Goal: Task Accomplishment & Management: Manage account settings

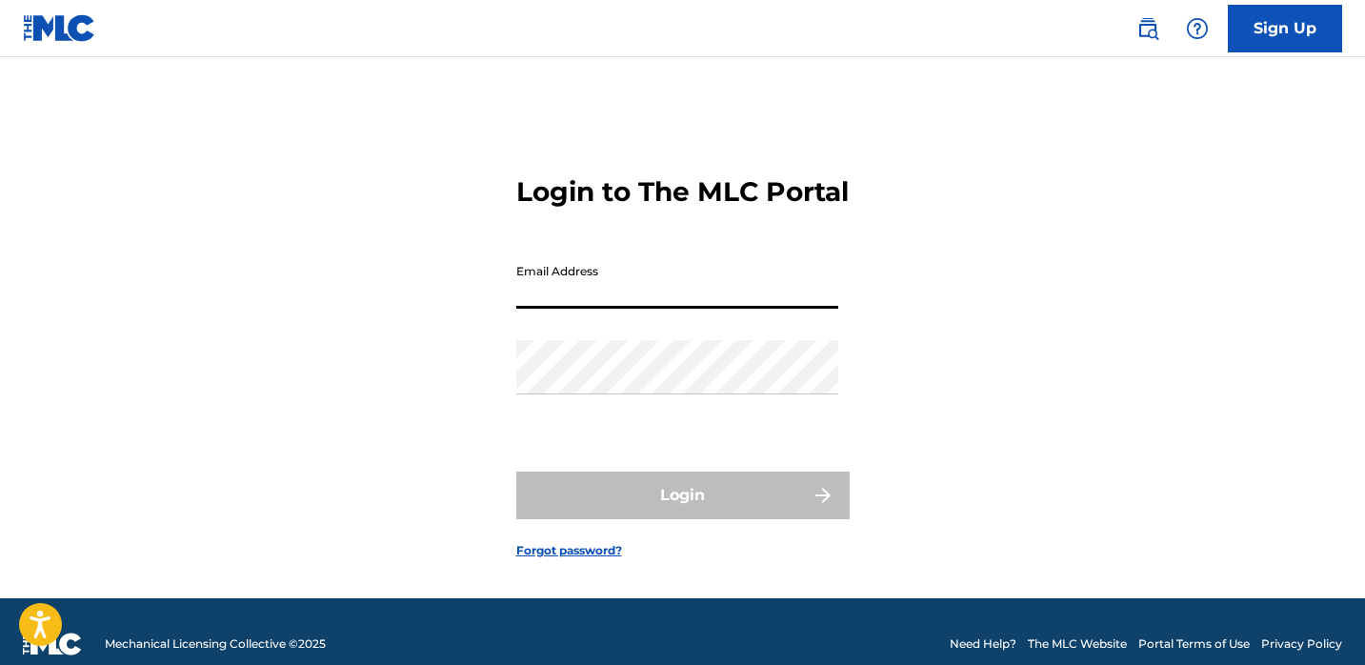
type input "[EMAIL_ADDRESS][DOMAIN_NAME]"
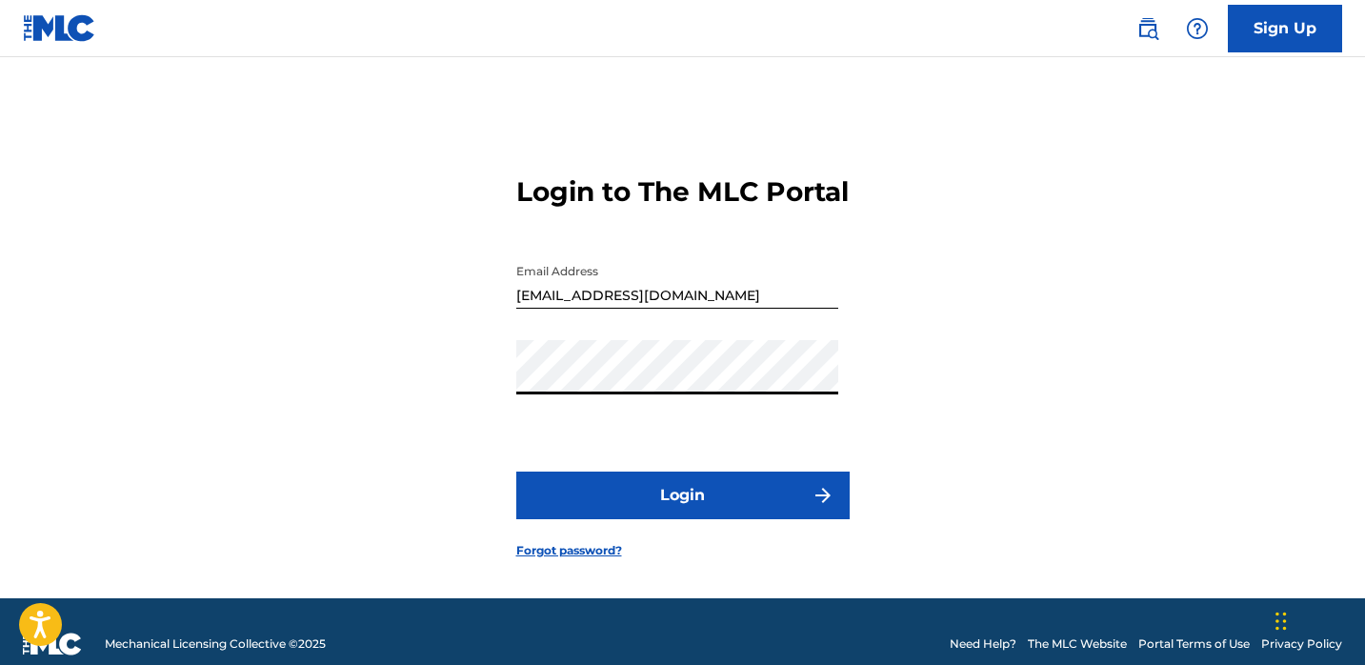
click at [516, 471] on button "Login" at bounding box center [682, 495] width 333 height 48
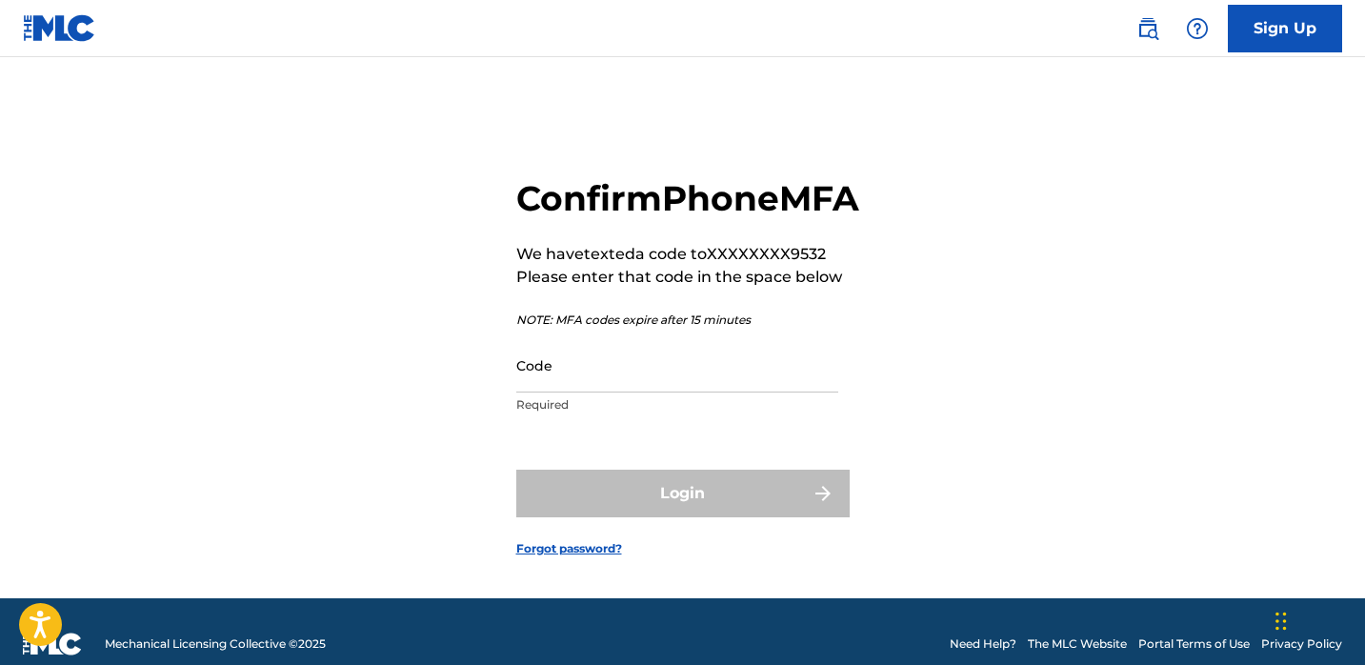
click at [594, 392] on input "Code" at bounding box center [677, 365] width 322 height 54
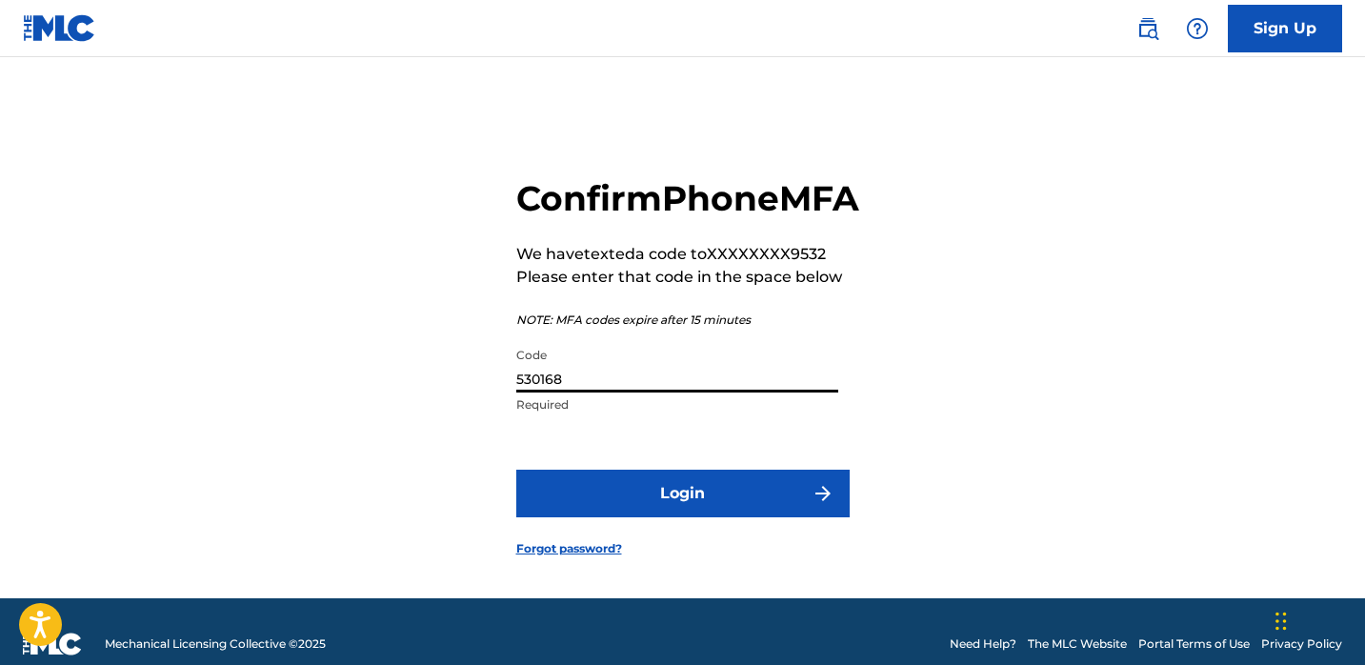
type input "530168"
click at [516, 470] on button "Login" at bounding box center [682, 494] width 333 height 48
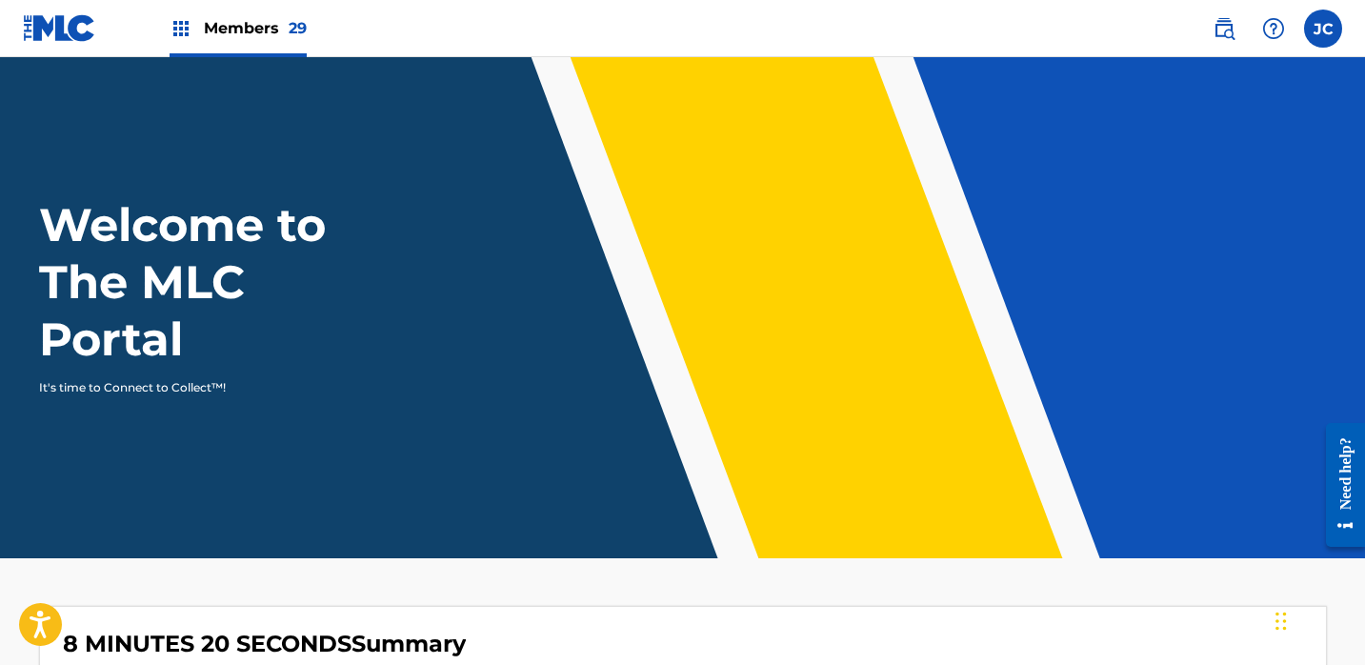
click at [247, 21] on span "Members 29" at bounding box center [255, 28] width 103 height 22
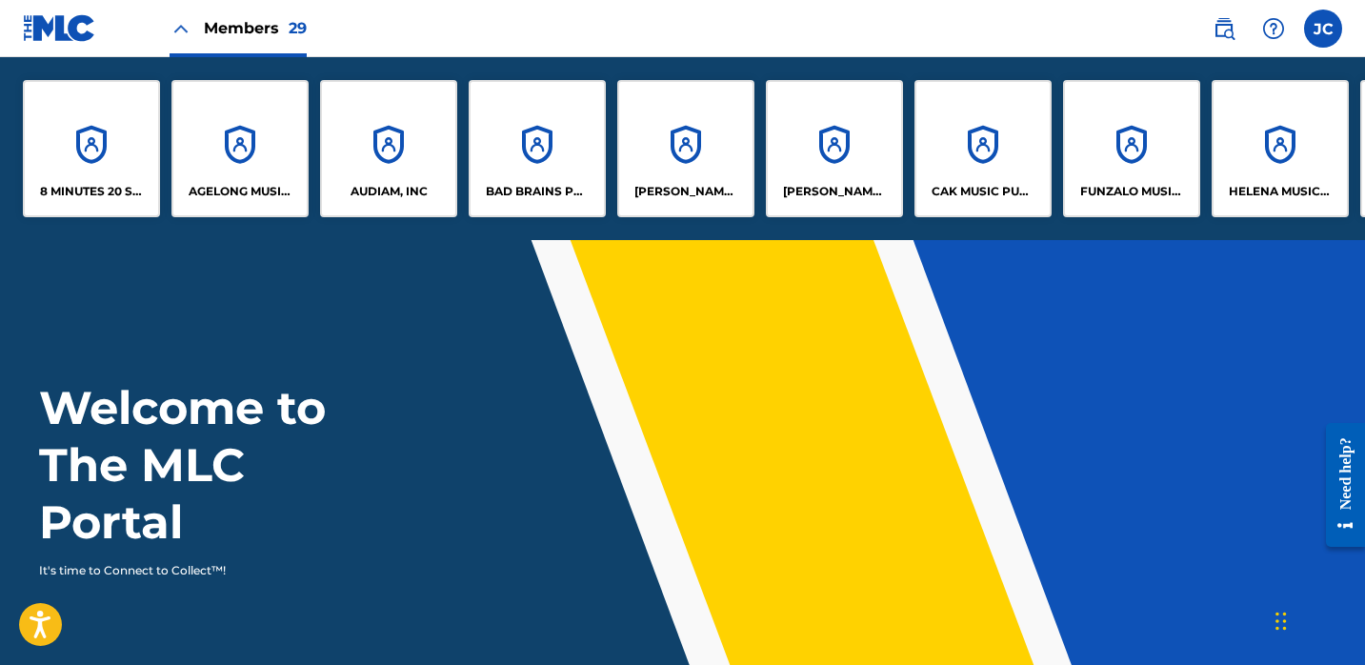
click at [411, 191] on p "AUDIAM, INC" at bounding box center [389, 191] width 77 height 17
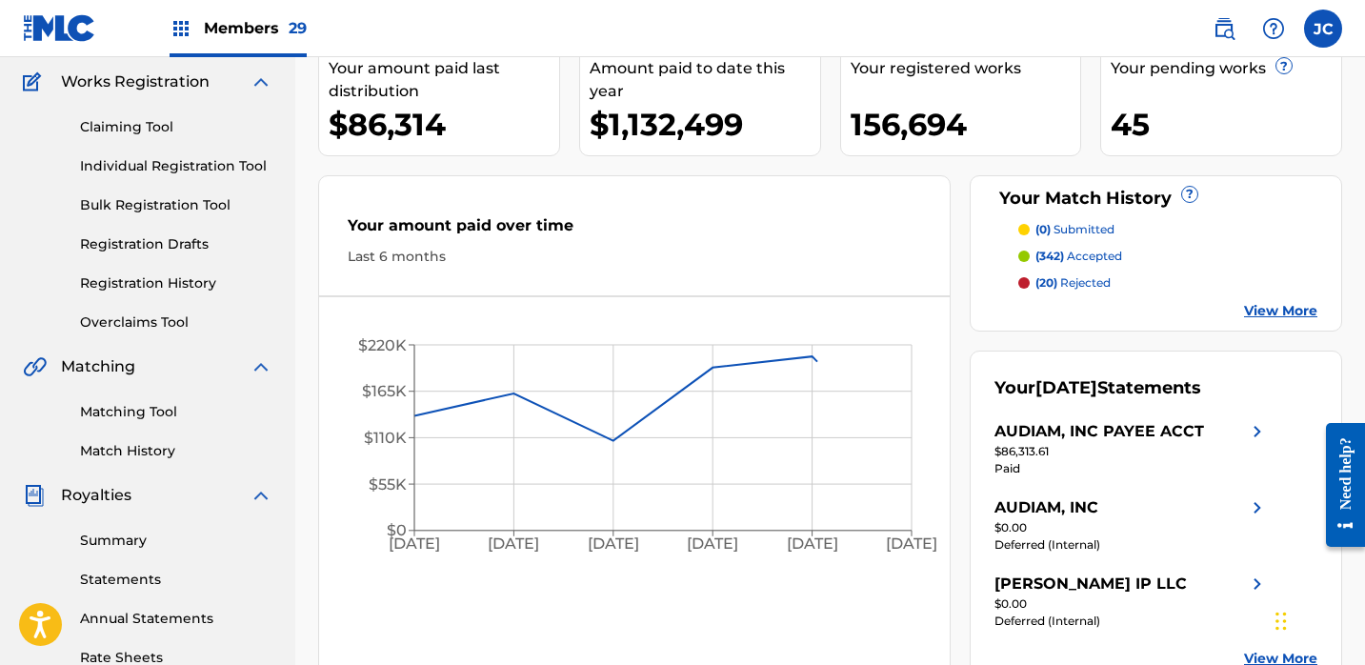
scroll to position [165, 0]
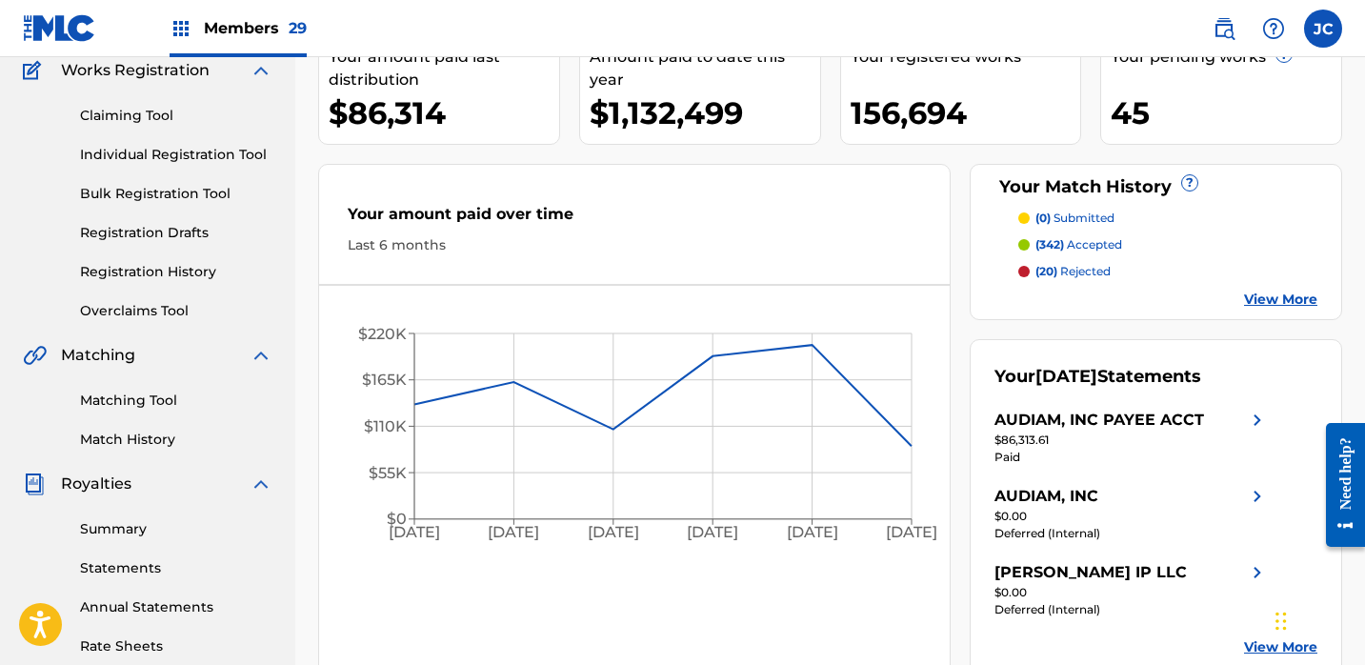
click at [135, 530] on link "Summary" at bounding box center [176, 529] width 192 height 20
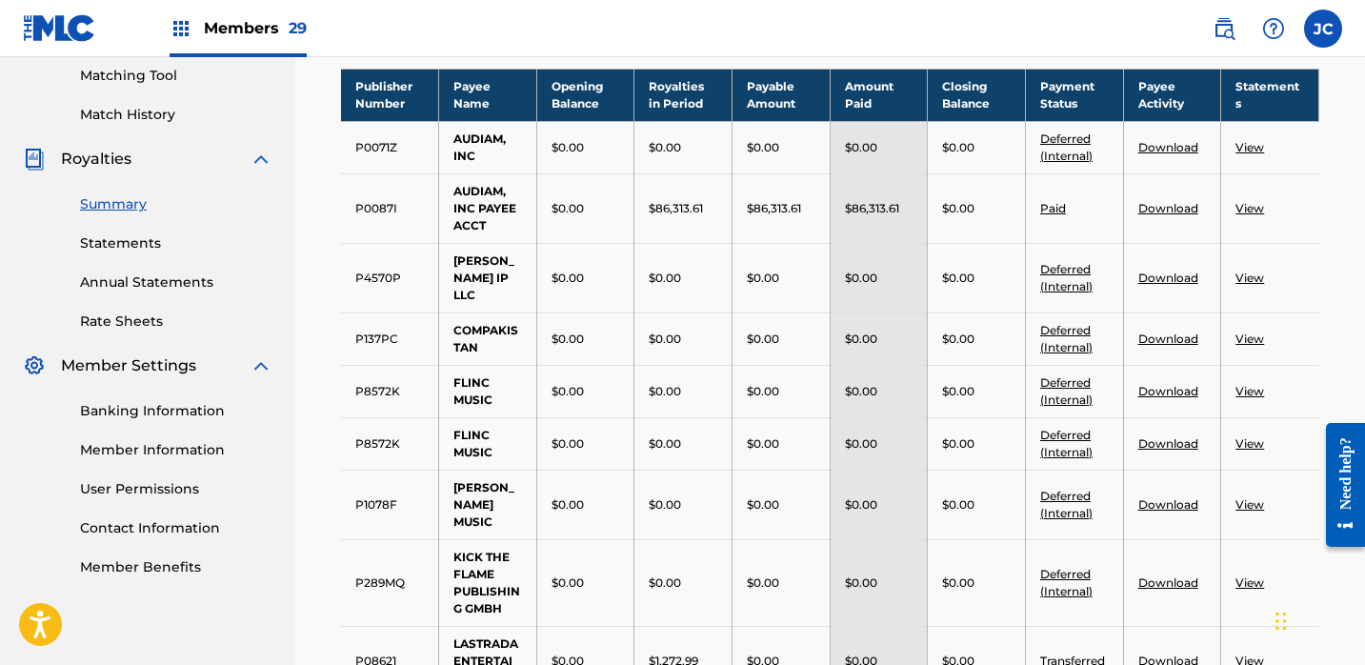
scroll to position [491, 0]
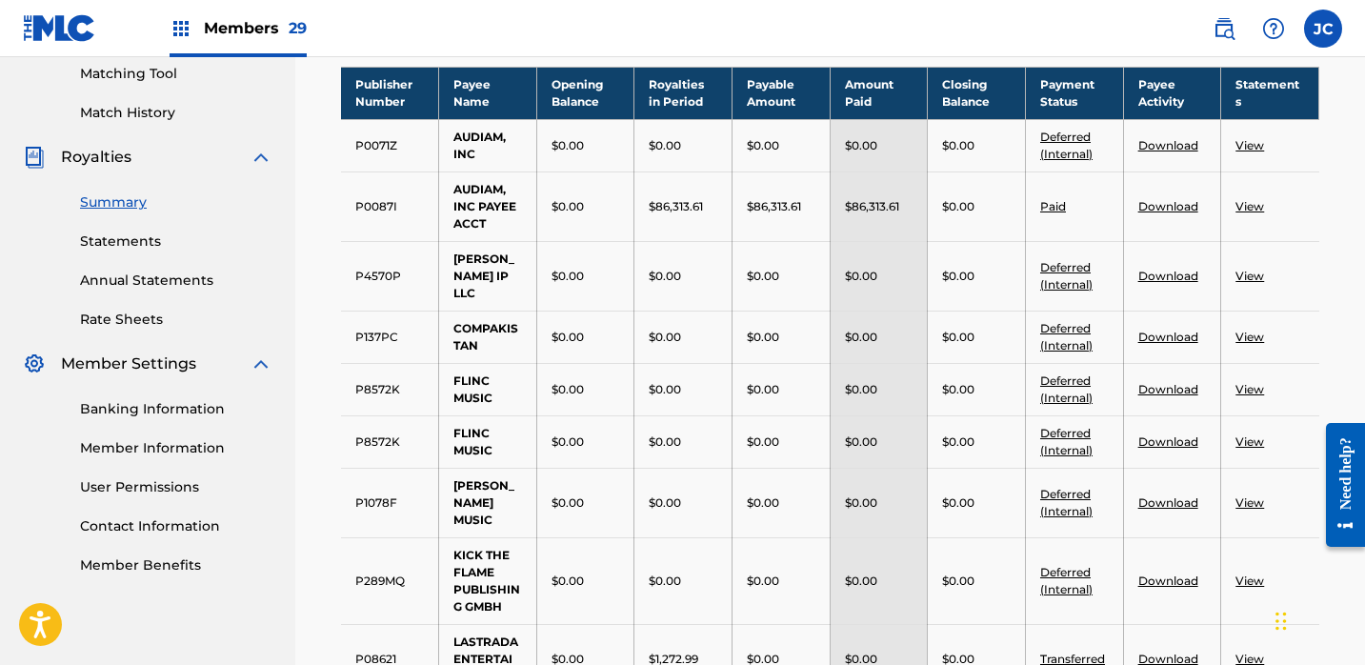
click at [1165, 207] on link "Download" at bounding box center [1168, 206] width 60 height 14
click at [274, 31] on span "Members 29" at bounding box center [255, 28] width 103 height 22
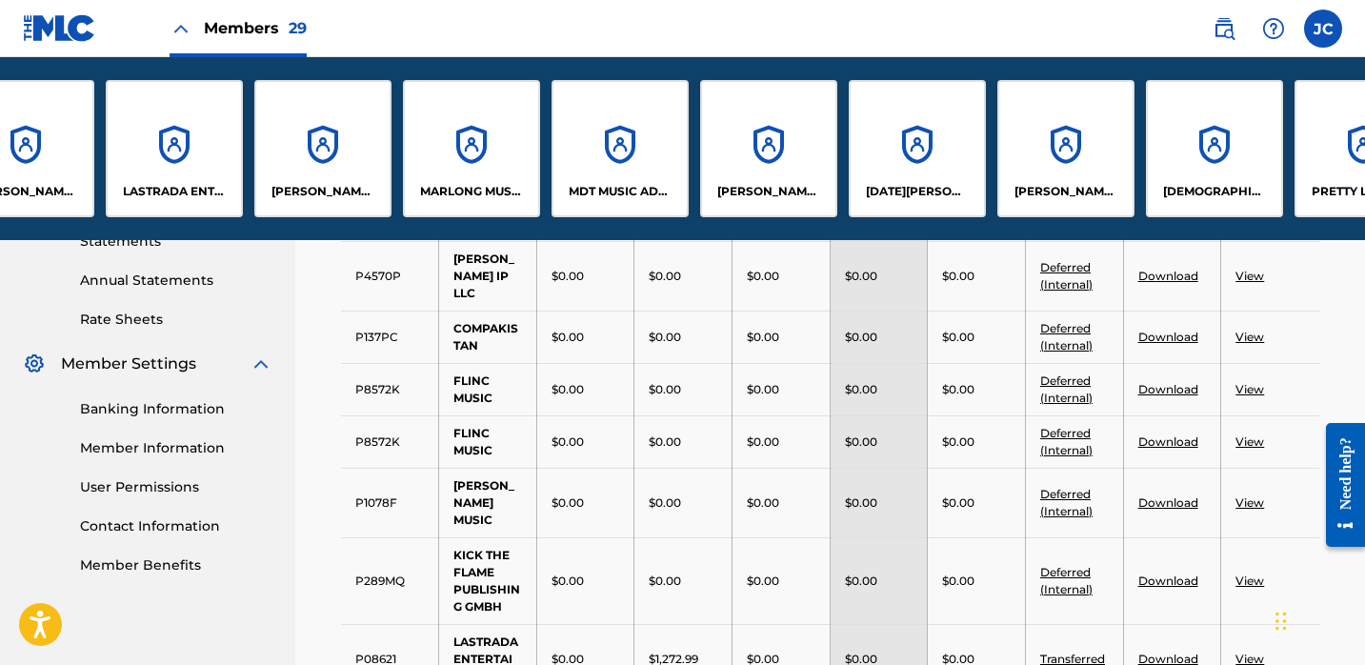
scroll to position [0, 1703]
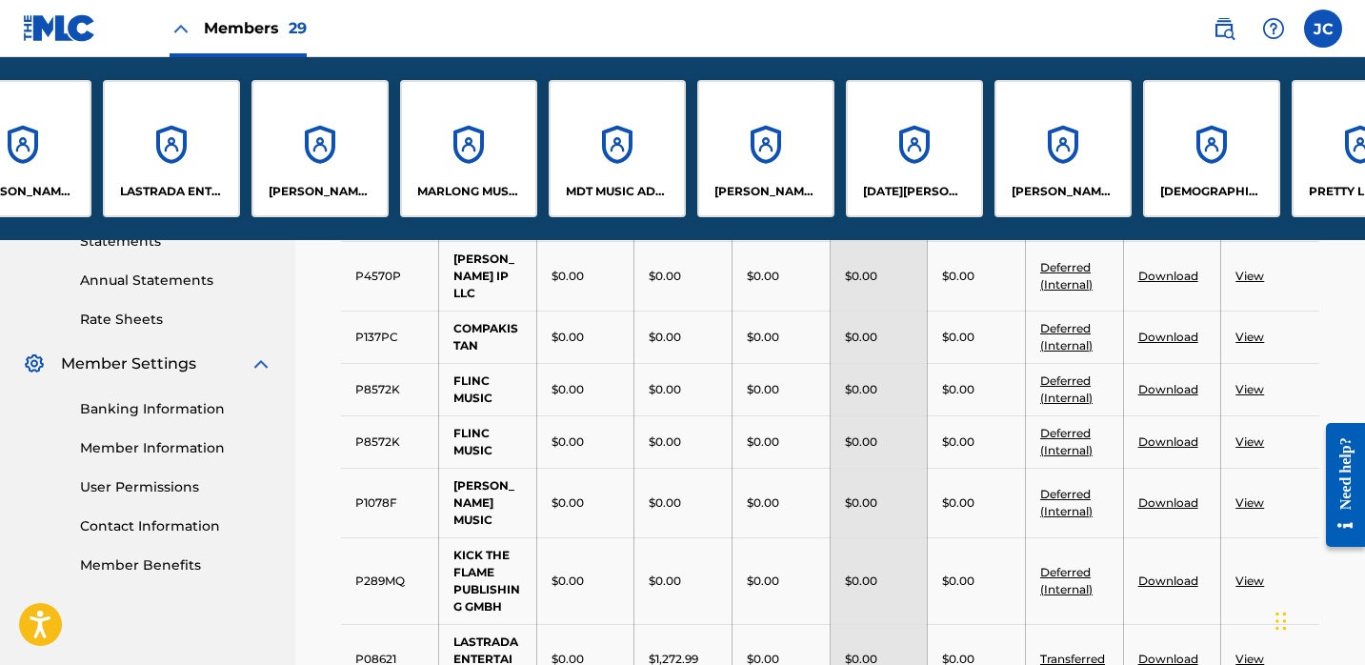
click at [785, 191] on p "[PERSON_NAME] & COMPANY CHARTERED ACCOUNTANTS" at bounding box center [766, 191] width 104 height 17
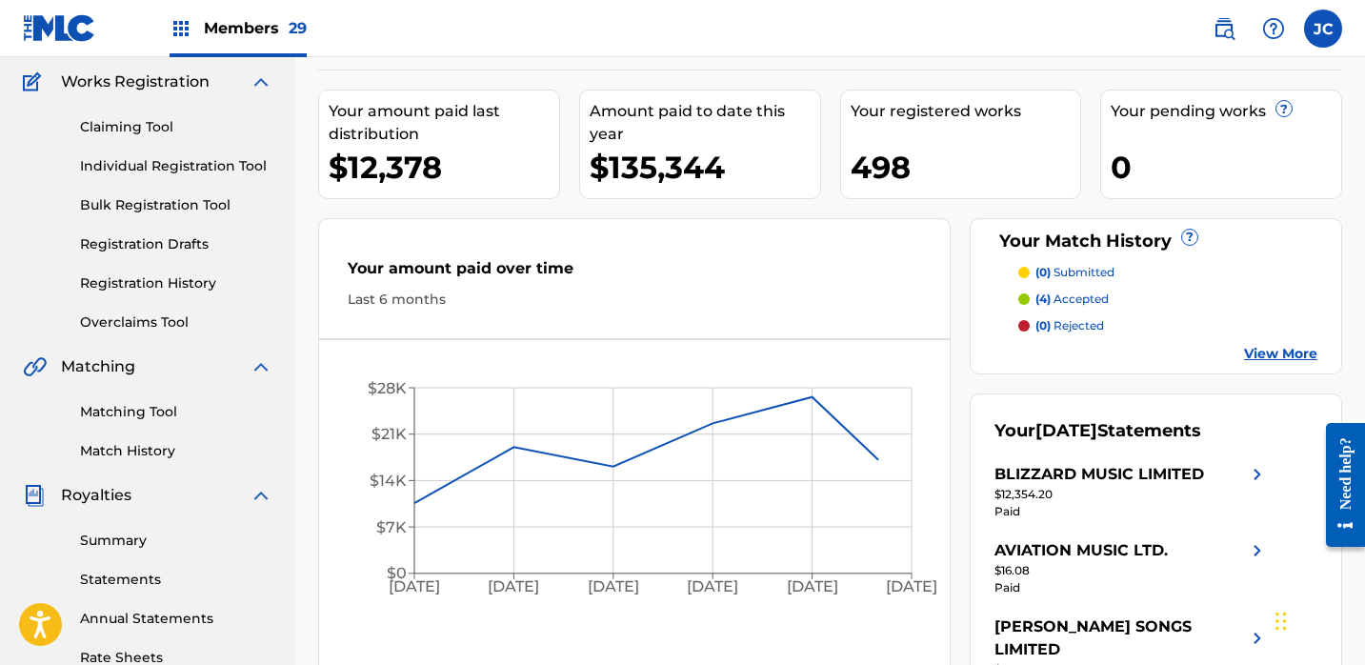
scroll to position [170, 0]
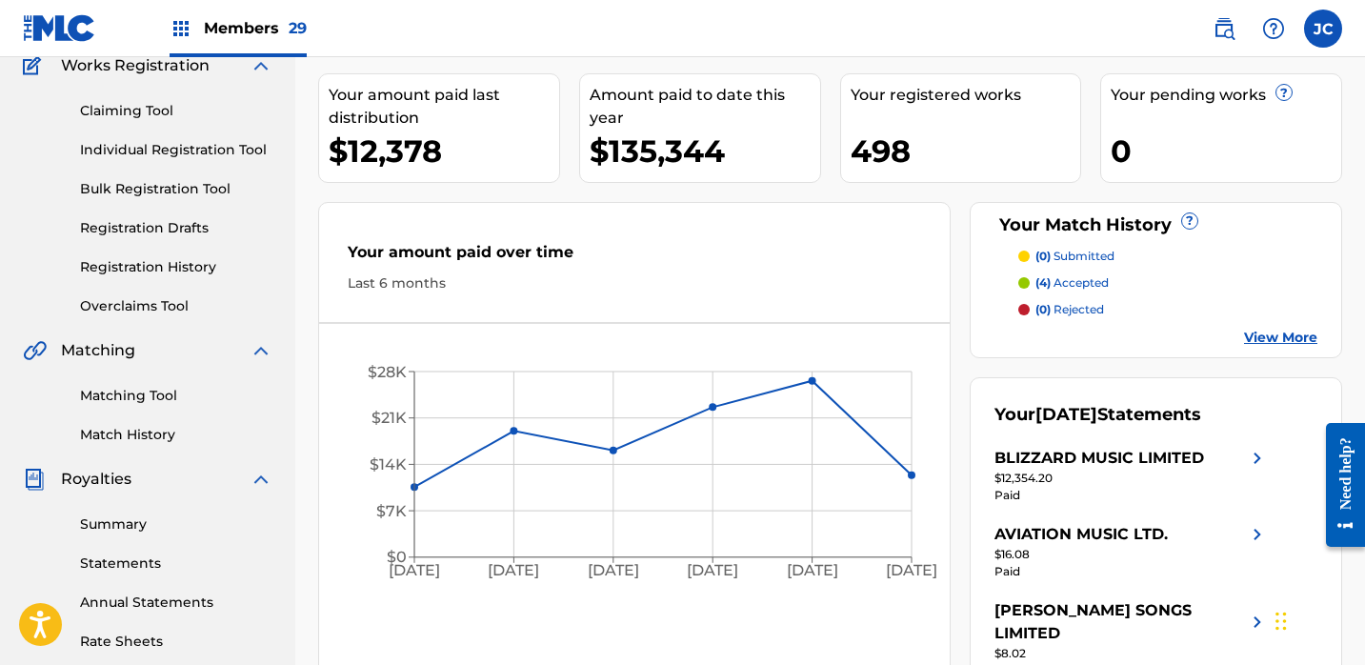
click at [132, 527] on link "Summary" at bounding box center [176, 524] width 192 height 20
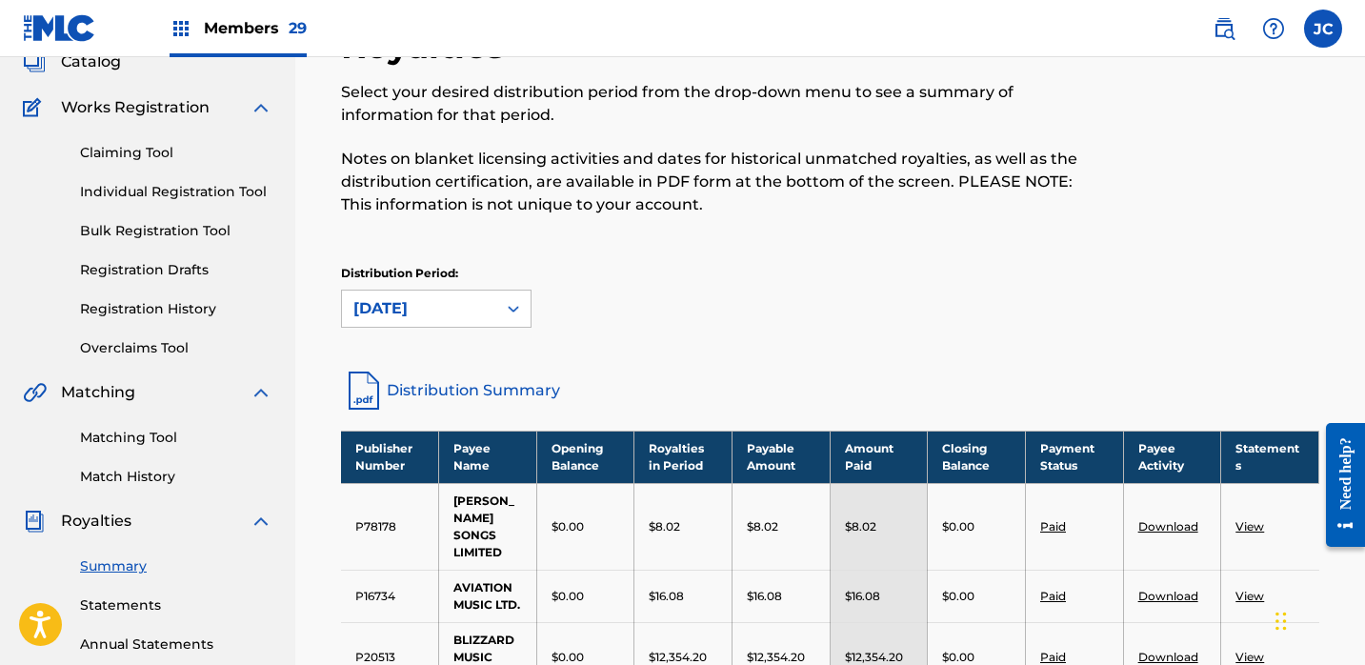
scroll to position [324, 0]
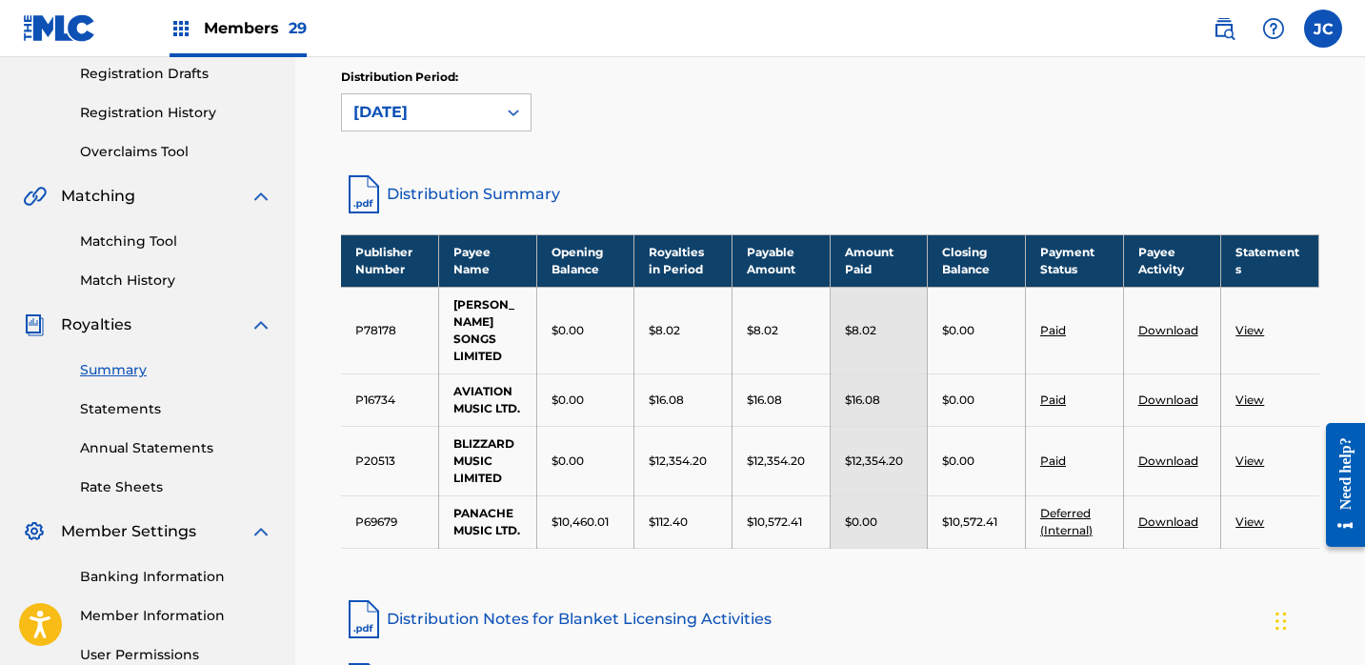
drag, startPoint x: 652, startPoint y: 462, endPoint x: 788, endPoint y: 461, distance: 135.3
click at [788, 461] on tr "P20513 BLIZZARD MUSIC LIMITED $0.00 $12,354.20 $12,354.20 $12,354.20 $0.00 Paid…" at bounding box center [830, 461] width 978 height 70
click at [1175, 463] on link "Download" at bounding box center [1168, 460] width 60 height 14
click at [1251, 460] on link "View" at bounding box center [1249, 460] width 29 height 14
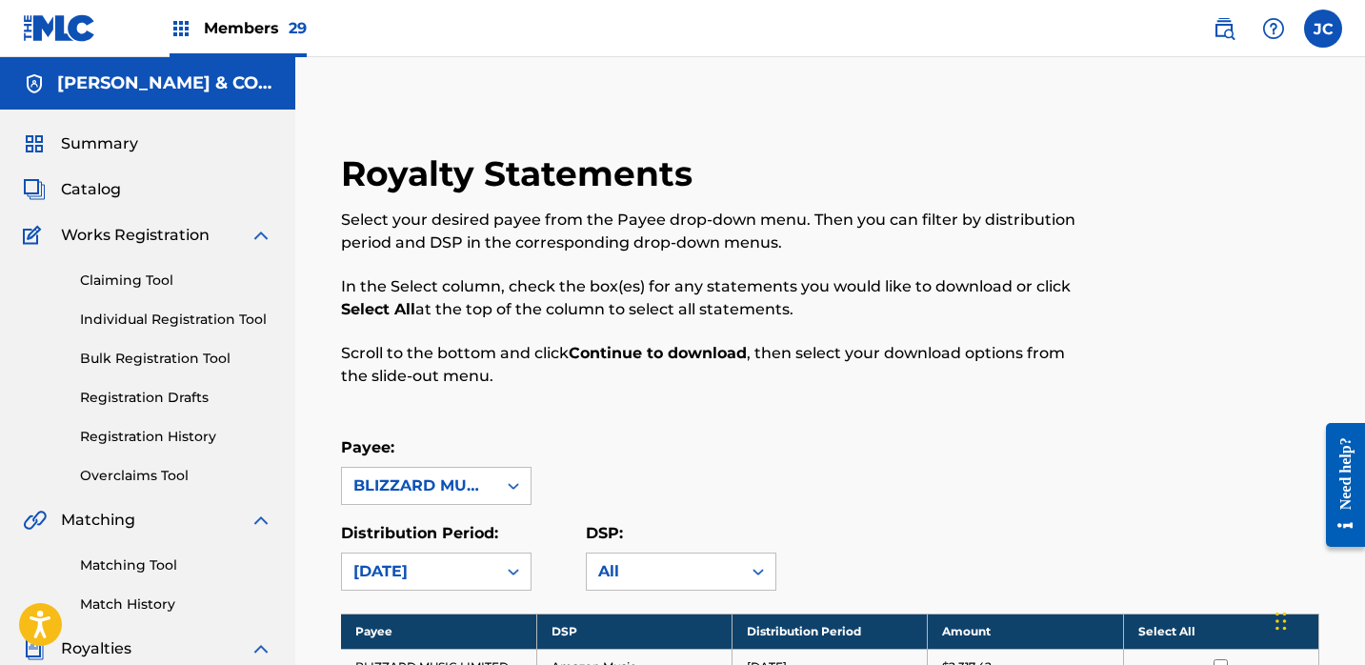
click at [238, 29] on span "Members 29" at bounding box center [255, 28] width 103 height 22
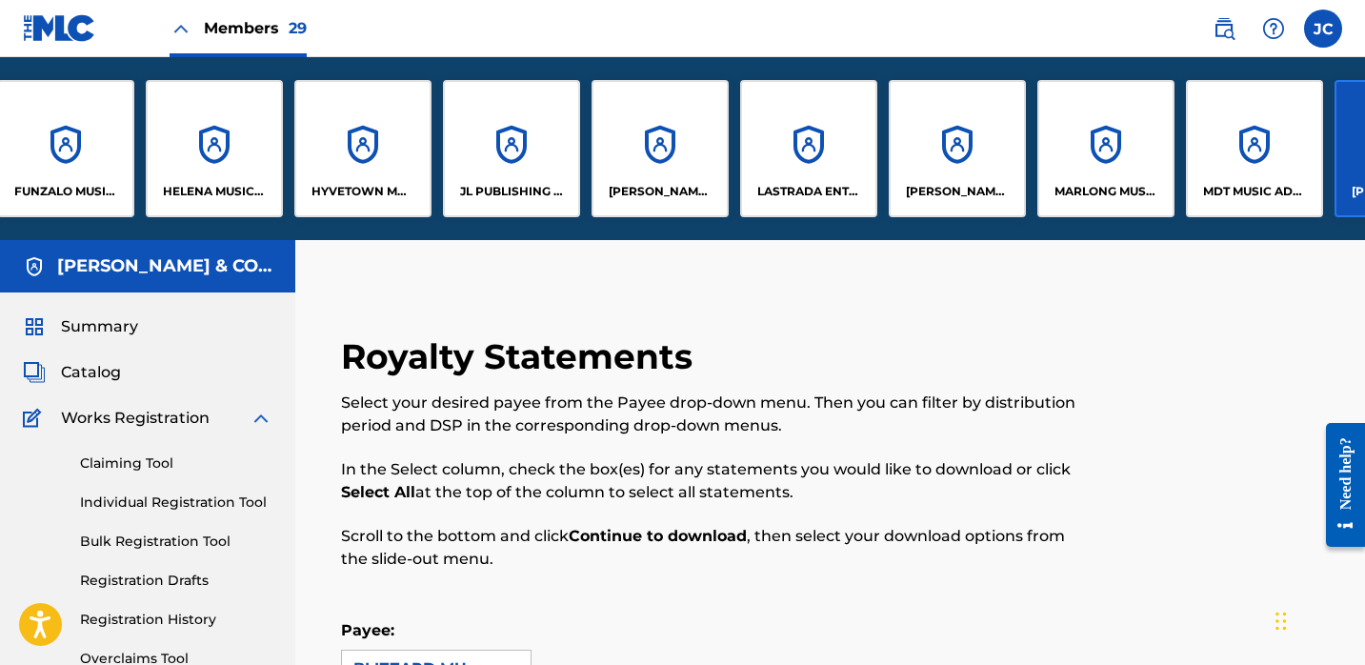
scroll to position [0, 1067]
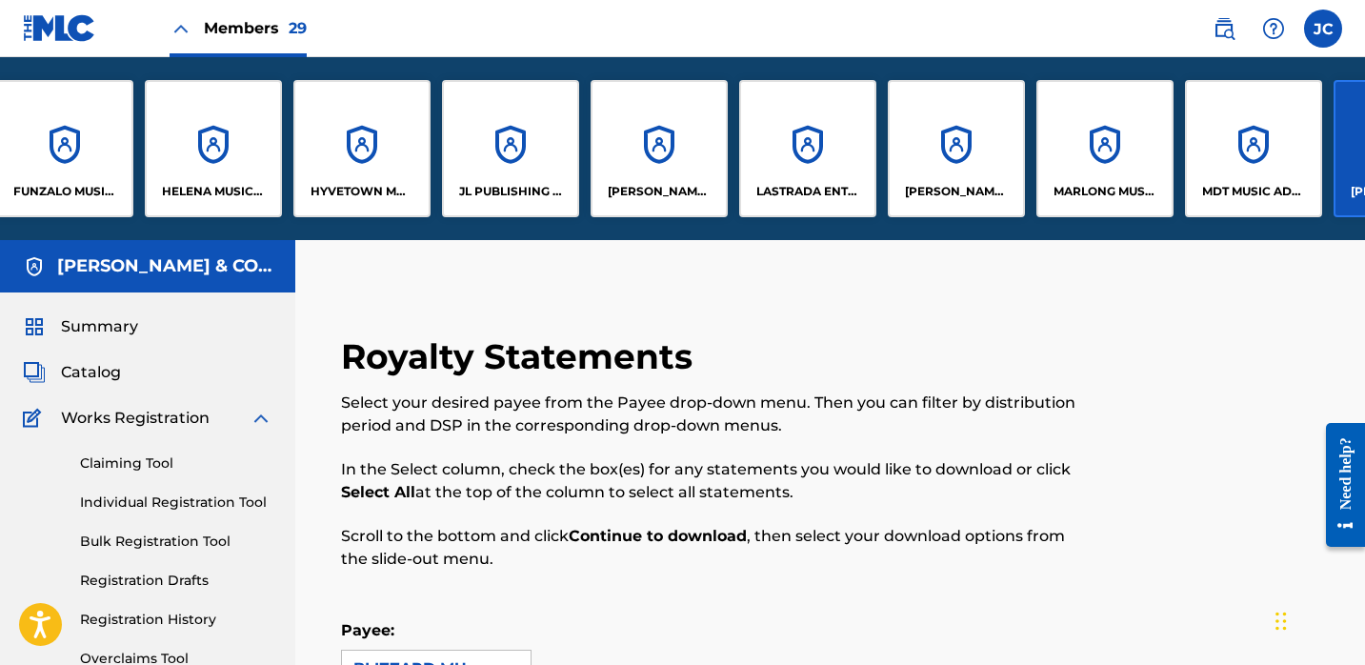
click at [790, 181] on div "LASTRADA ENTERTAINMENT CO LTD" at bounding box center [807, 148] width 137 height 137
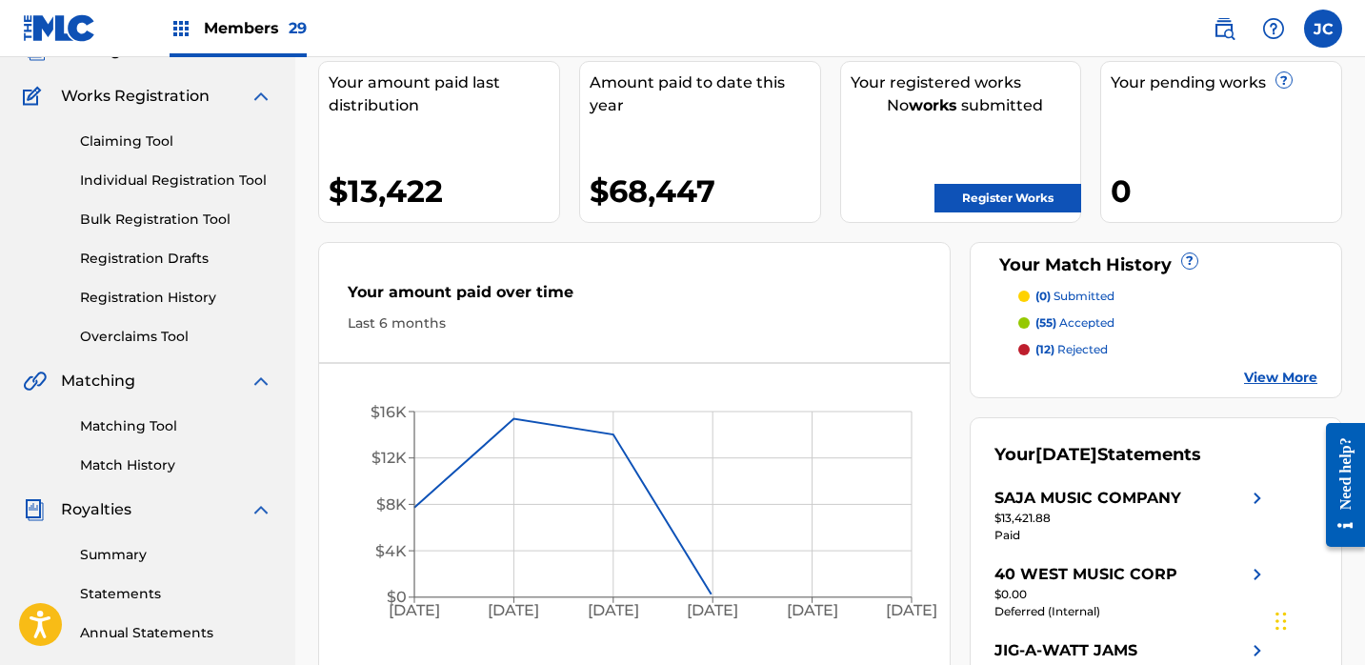
scroll to position [174, 0]
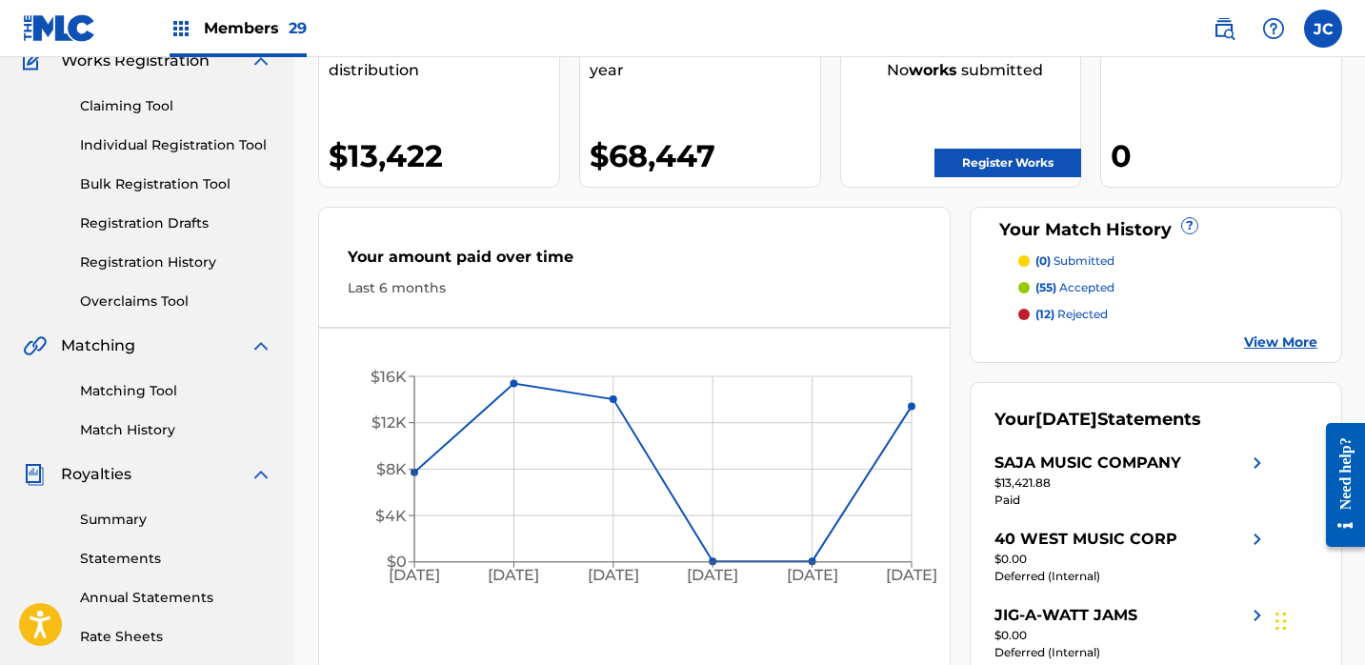
click at [119, 521] on link "Summary" at bounding box center [176, 520] width 192 height 20
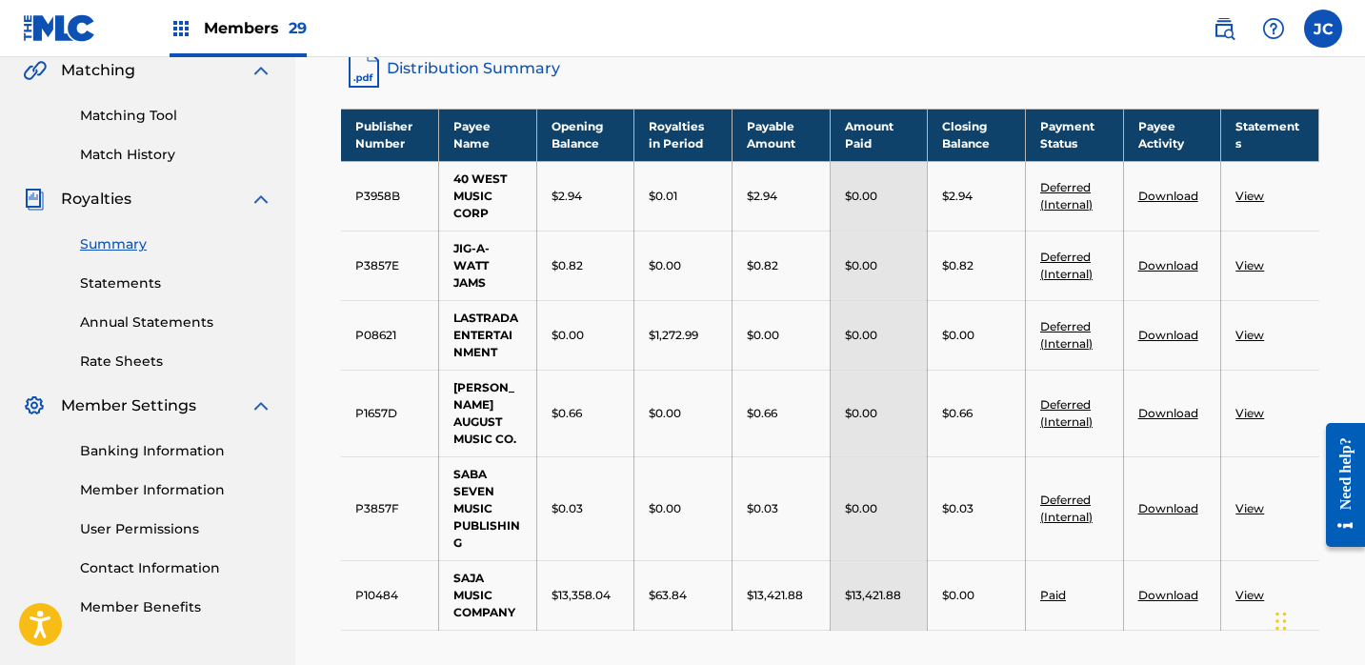
scroll to position [427, 0]
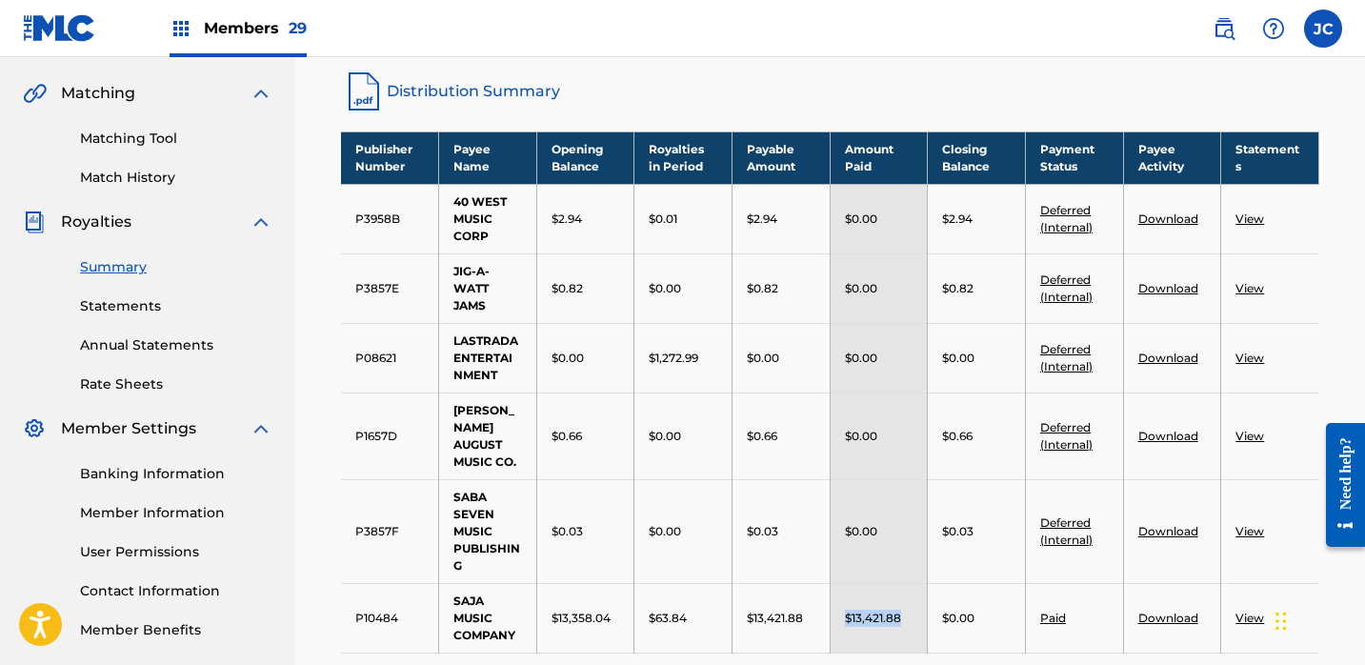
drag, startPoint x: 845, startPoint y: 600, endPoint x: 907, endPoint y: 600, distance: 61.9
click at [907, 610] on div "$13,421.88" at bounding box center [879, 618] width 69 height 17
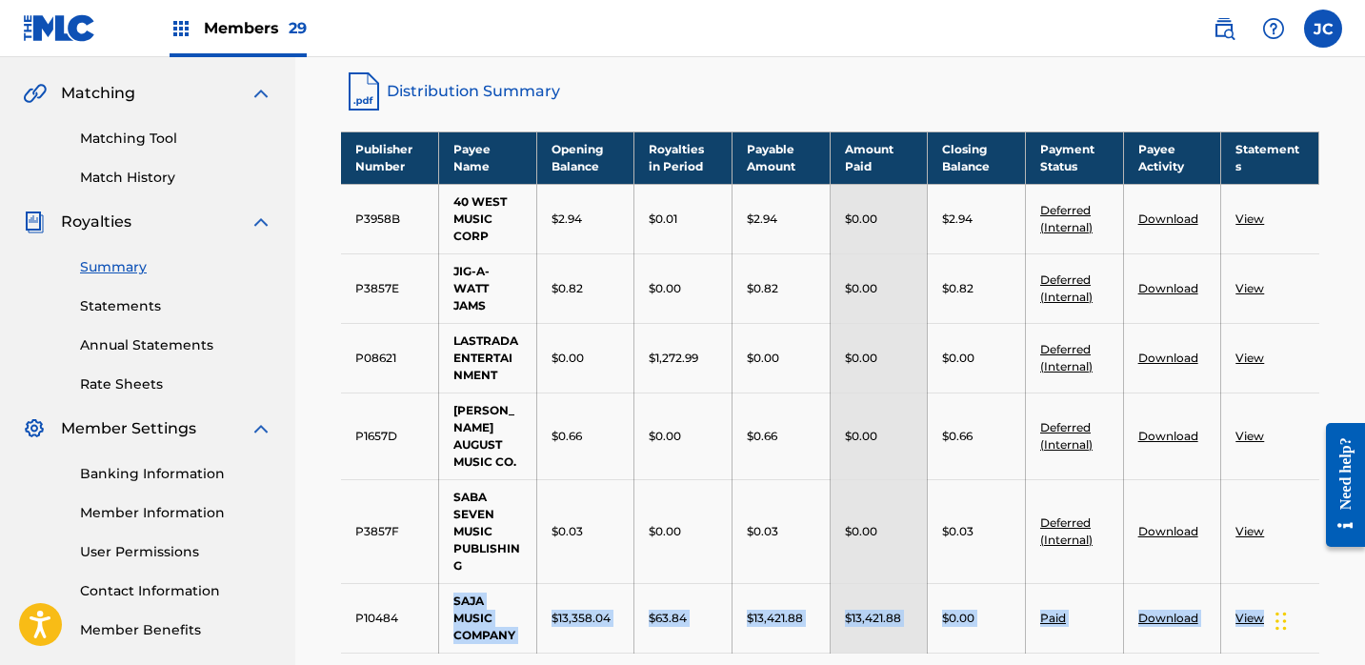
drag, startPoint x: 451, startPoint y: 583, endPoint x: 1223, endPoint y: 622, distance: 773.5
click at [1243, 624] on tr "P10484 SAJA MUSIC COMPANY $13,358.04 $63.84 $13,421.88 $13,421.88 $0.00 Paid Do…" at bounding box center [830, 618] width 978 height 70
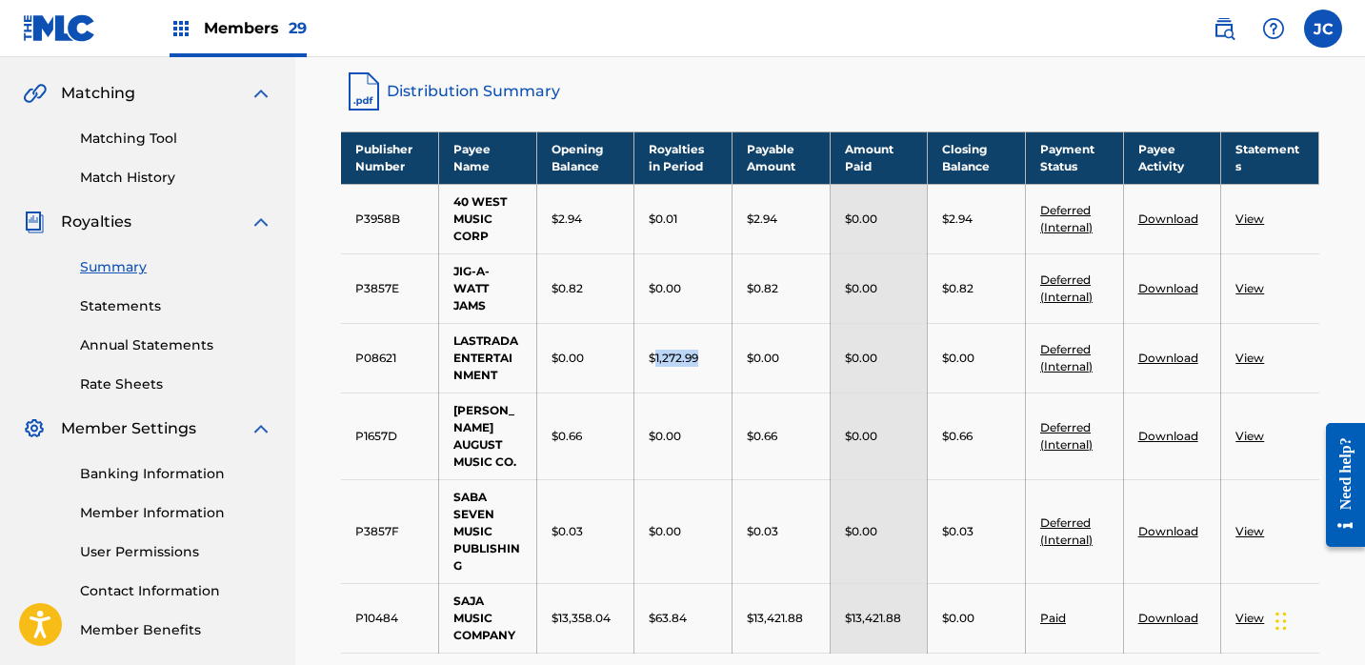
drag, startPoint x: 654, startPoint y: 356, endPoint x: 708, endPoint y: 361, distance: 53.6
click at [708, 361] on div "$1,272.99" at bounding box center [683, 358] width 69 height 17
click at [236, 21] on span "Members 29" at bounding box center [255, 28] width 103 height 22
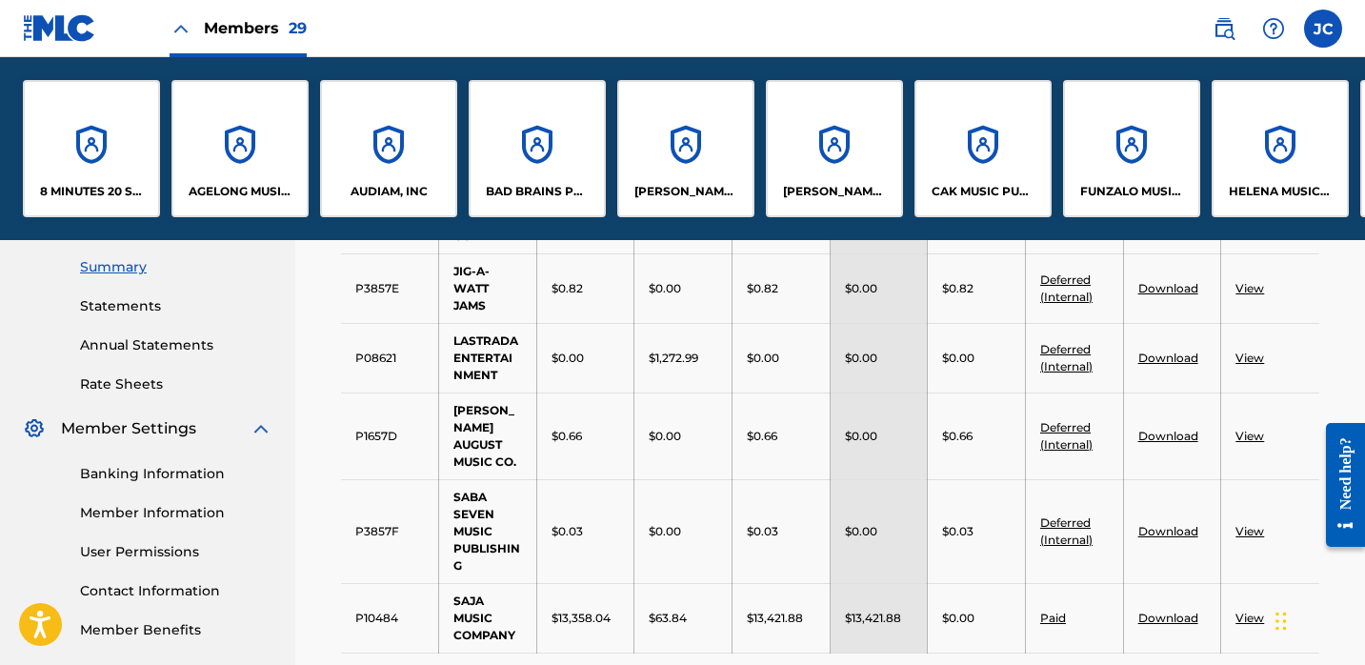
click at [384, 192] on p "AUDIAM, INC" at bounding box center [389, 191] width 77 height 17
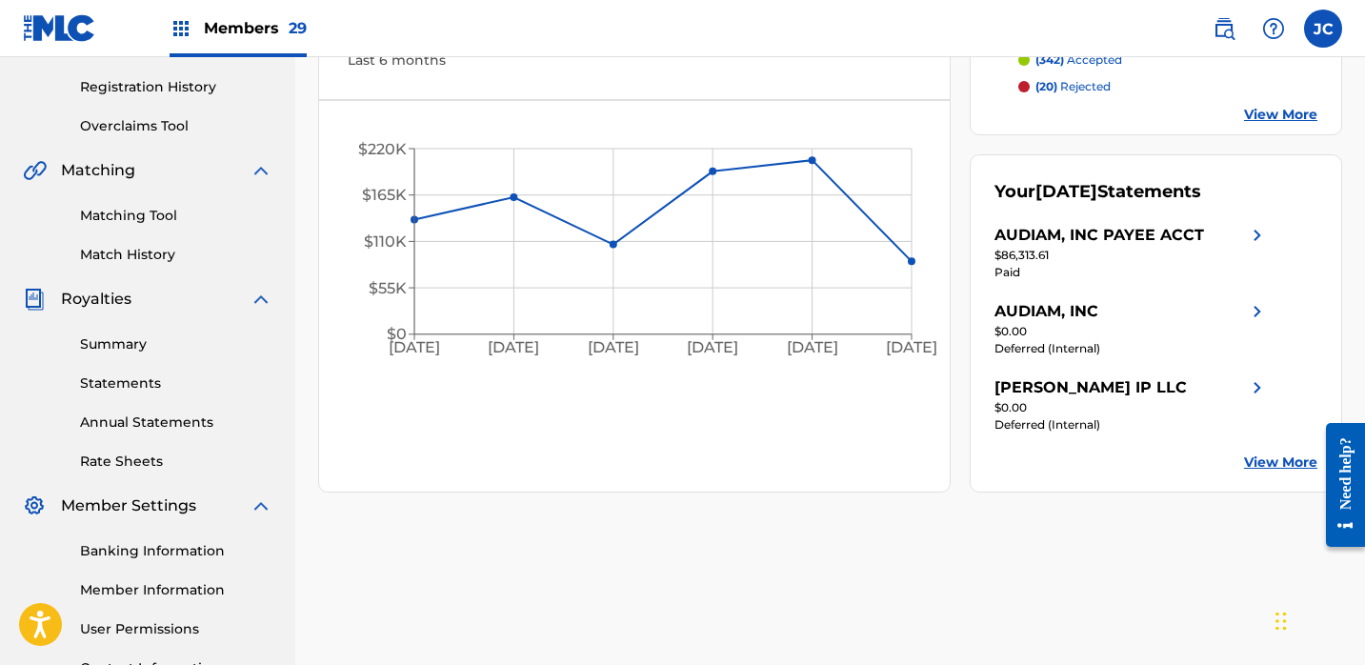
scroll to position [351, 0]
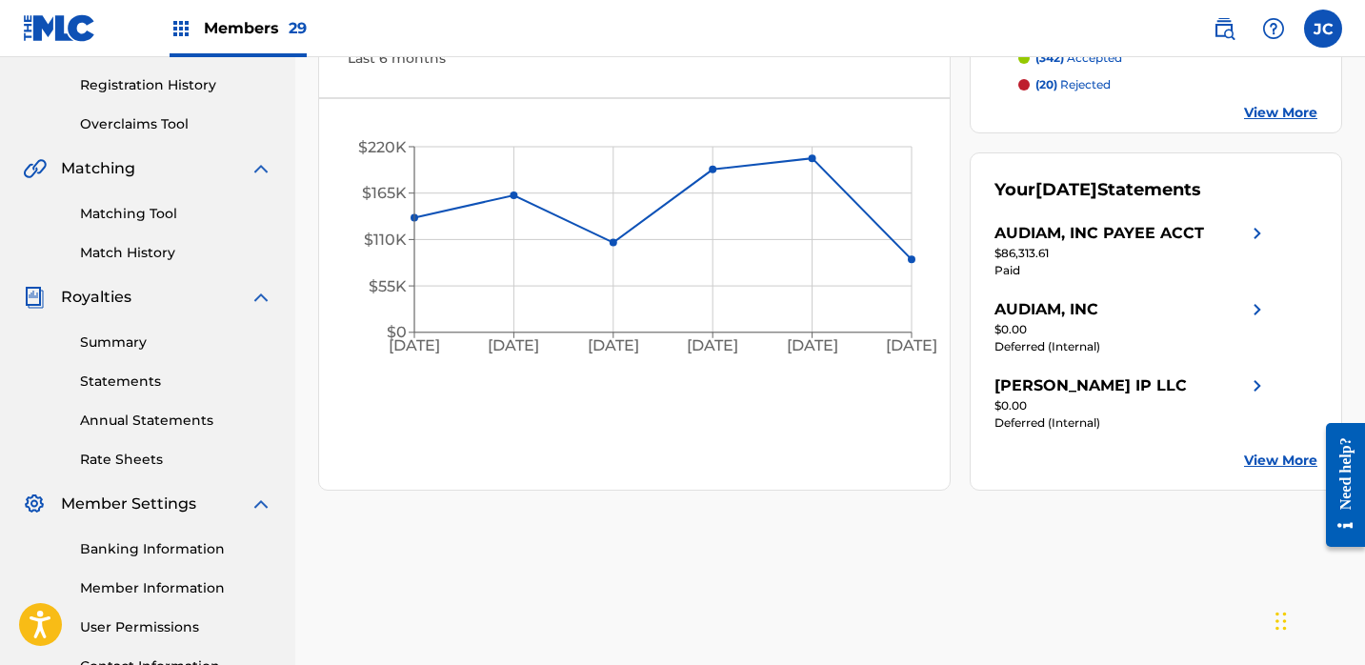
click at [122, 345] on link "Summary" at bounding box center [176, 342] width 192 height 20
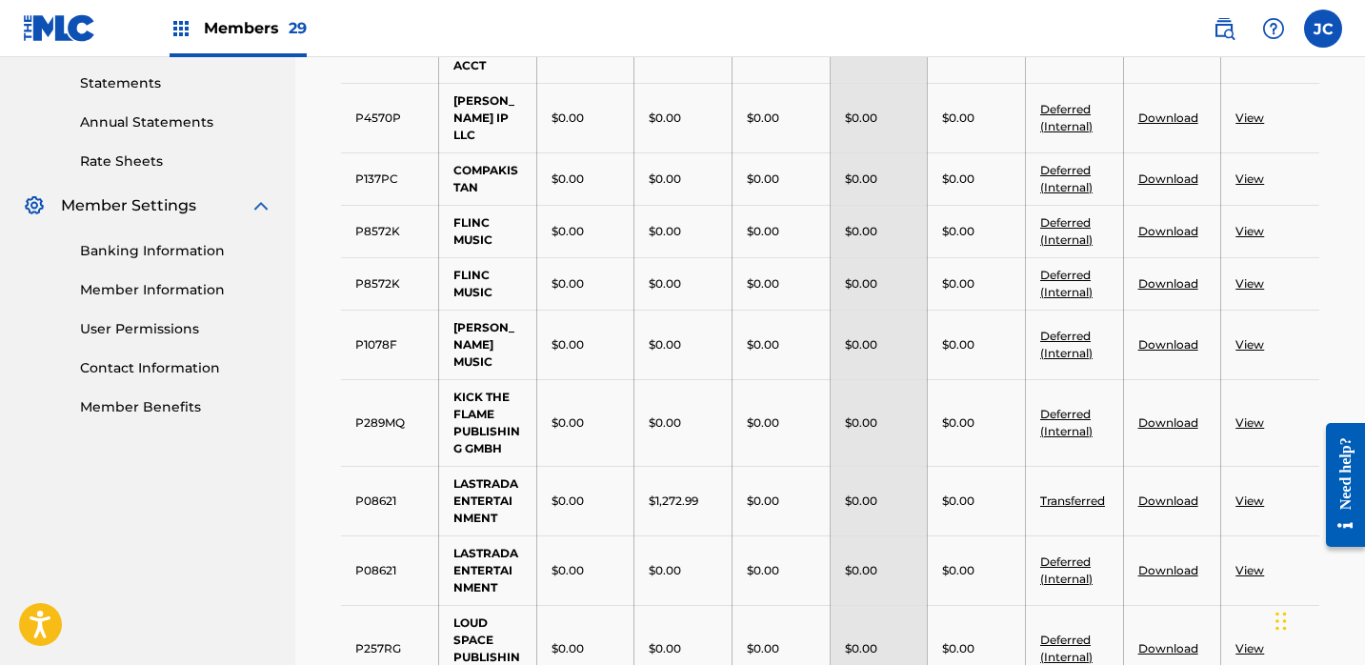
scroll to position [688, 0]
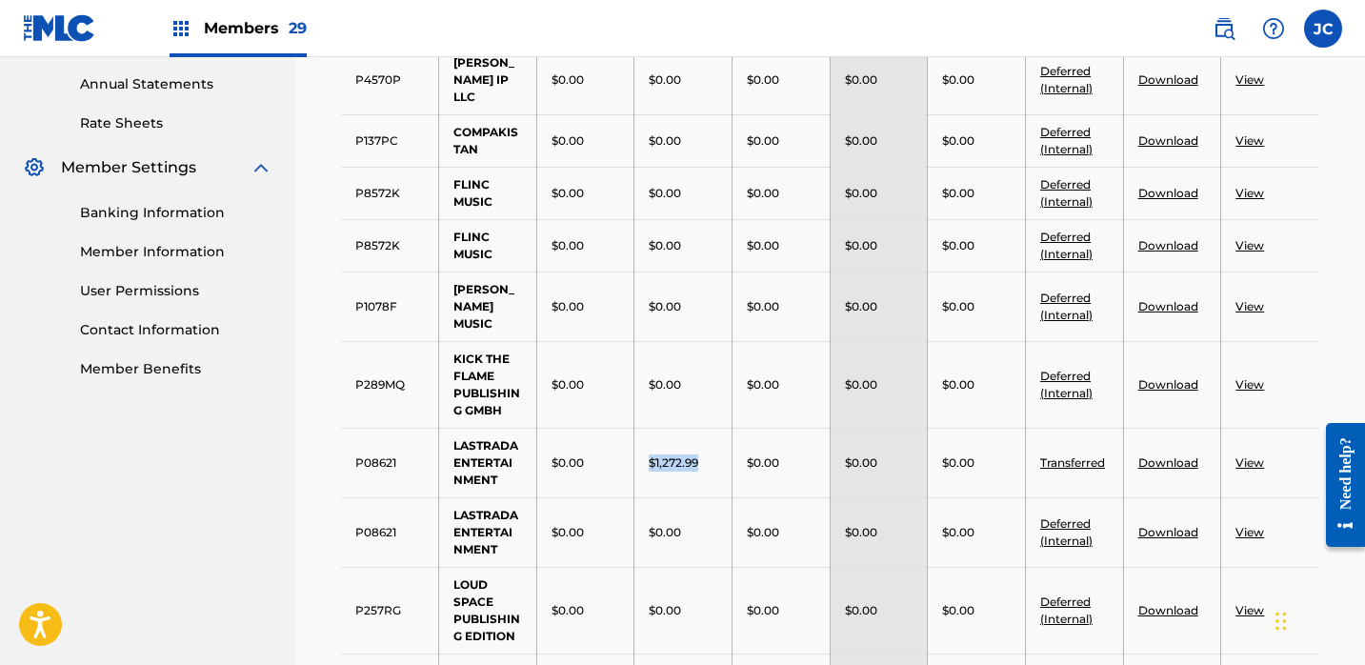
drag, startPoint x: 651, startPoint y: 444, endPoint x: 731, endPoint y: 454, distance: 80.7
click at [731, 454] on tr "P08621 LASTRADA ENTERTAINMENT $0.00 $1,272.99 $0.00 $0.00 $0.00 Transferred Dow…" at bounding box center [830, 463] width 978 height 70
click at [714, 463] on td "$1,272.99" at bounding box center [683, 463] width 98 height 70
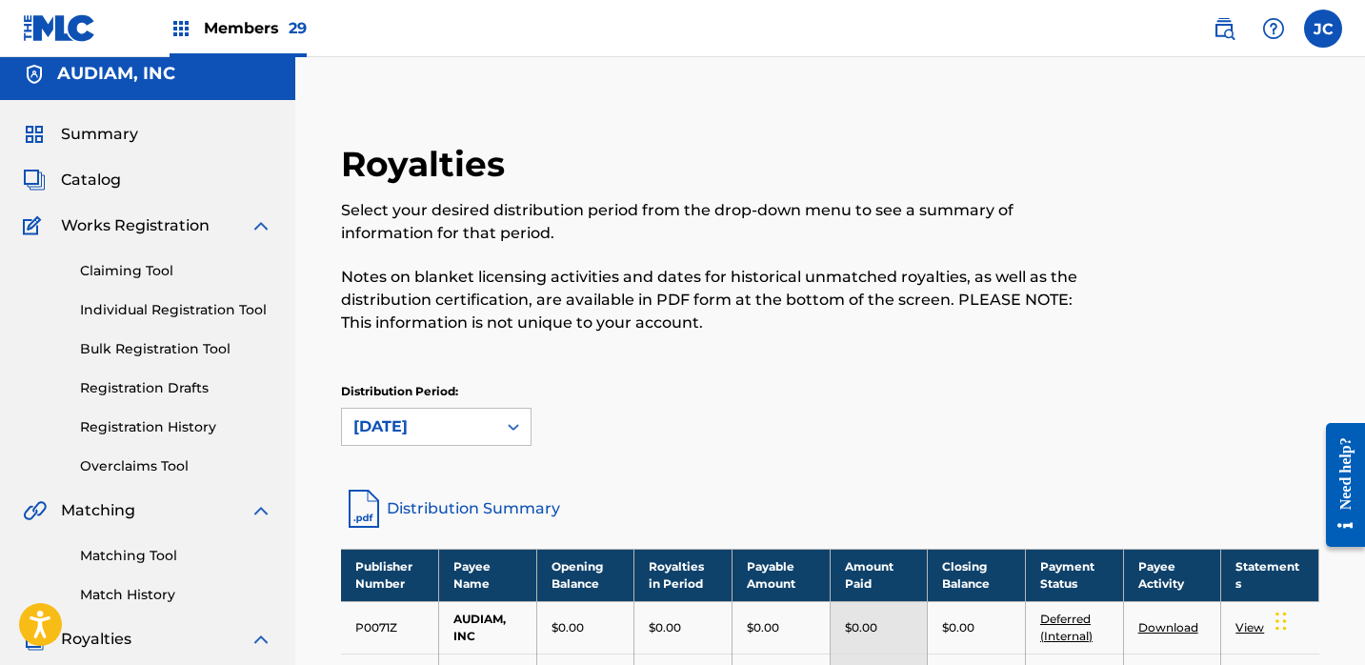
scroll to position [0, 0]
